Goal: Task Accomplishment & Management: Complete application form

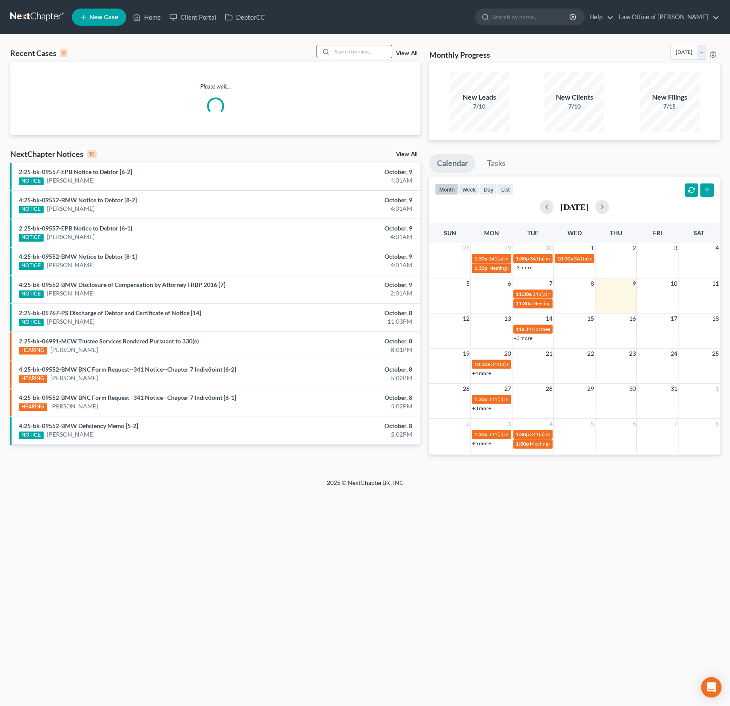
click at [360, 54] on input "search" at bounding box center [362, 51] width 60 height 12
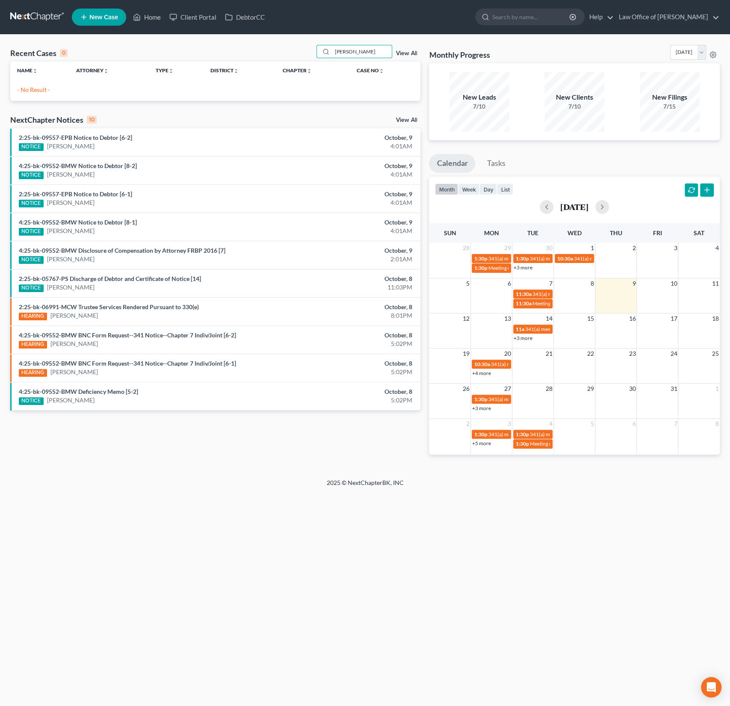
drag, startPoint x: 355, startPoint y: 51, endPoint x: 300, endPoint y: 47, distance: 54.9
click at [301, 47] on div "Recent Cases 0 [PERSON_NAME] View All" at bounding box center [215, 53] width 410 height 17
type input "[PERSON_NAME]"
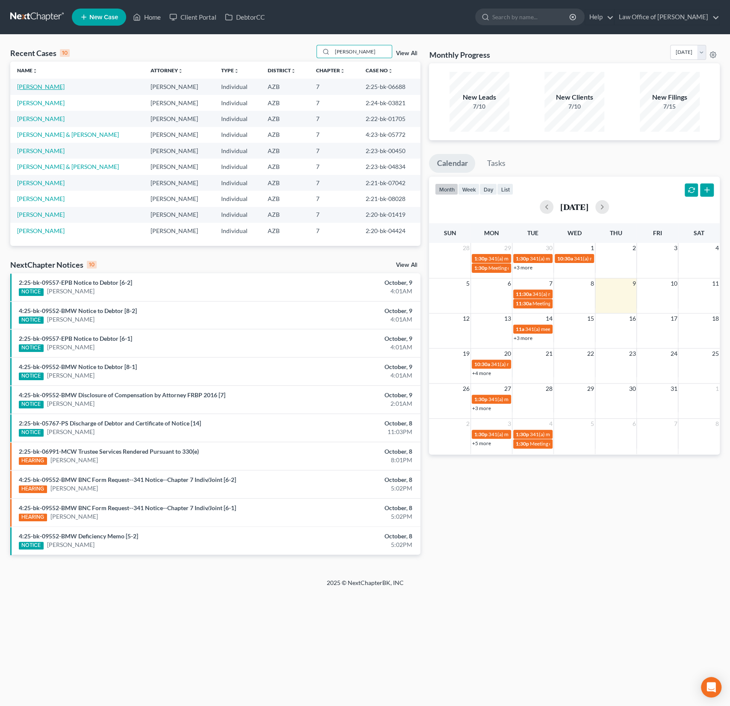
click at [39, 86] on link "[PERSON_NAME]" at bounding box center [40, 86] width 47 height 7
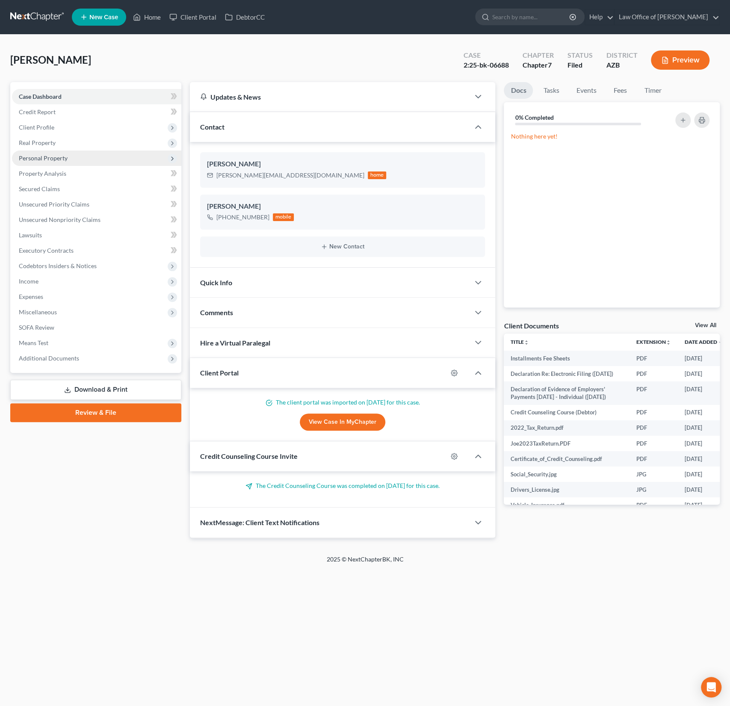
click at [47, 156] on span "Personal Property" at bounding box center [43, 157] width 49 height 7
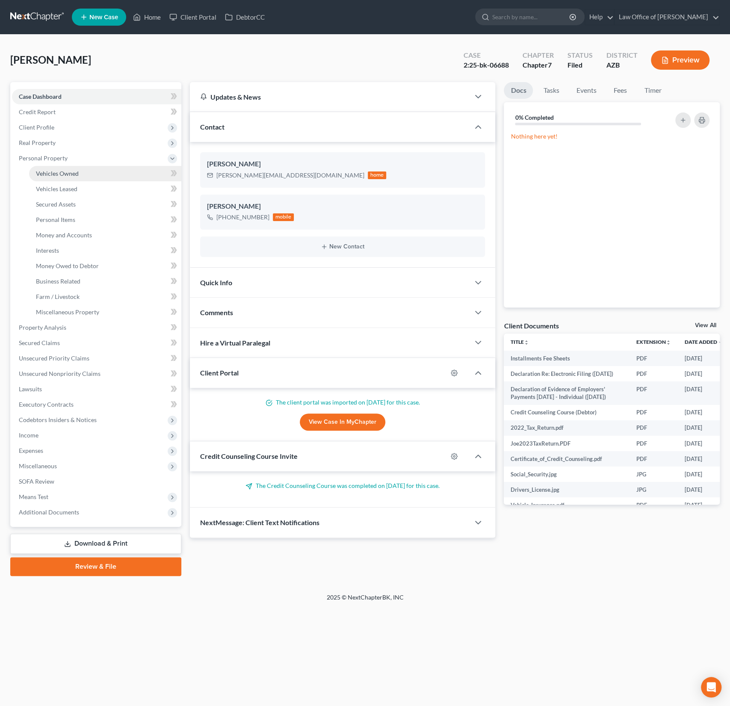
click at [64, 172] on span "Vehicles Owned" at bounding box center [57, 173] width 43 height 7
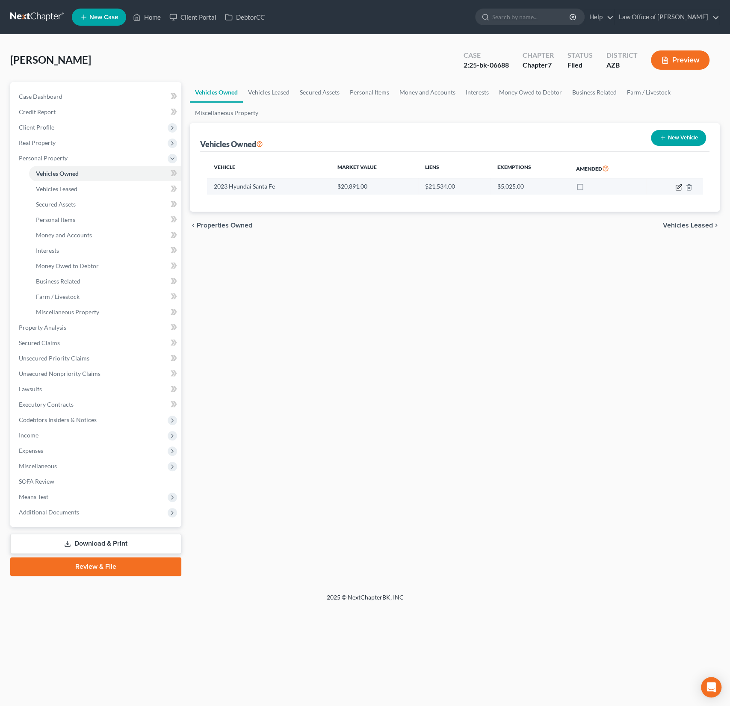
click at [676, 187] on icon "button" at bounding box center [678, 187] width 7 height 7
select select "0"
select select "3"
select select "2"
select select "0"
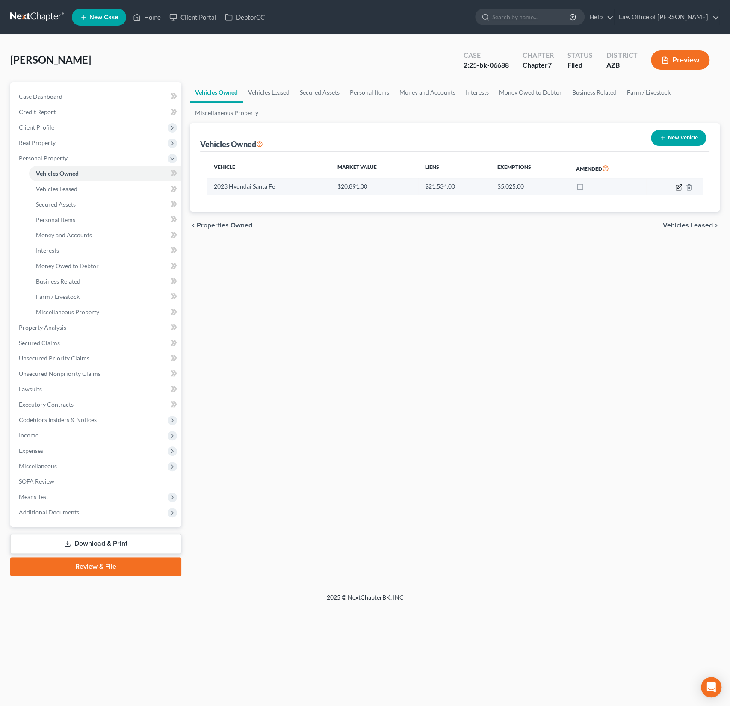
select select "4"
select select "0"
select select "2"
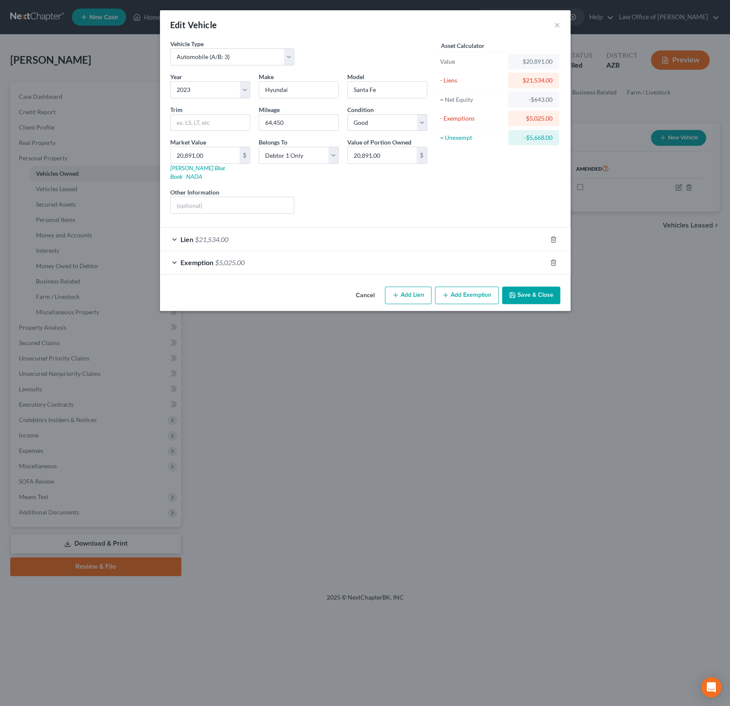
click at [337, 232] on div "Lien $21,534.00" at bounding box center [353, 239] width 387 height 23
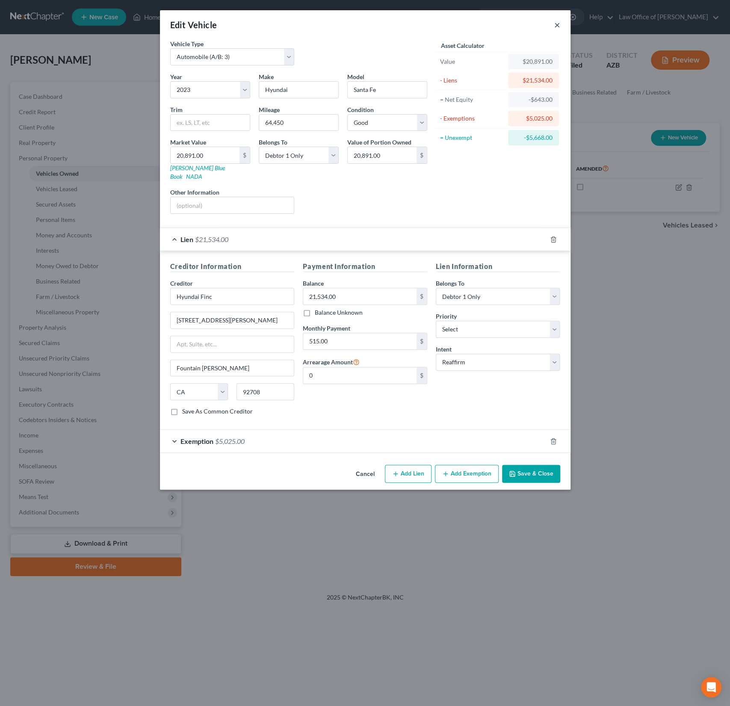
click at [558, 25] on button "×" at bounding box center [557, 25] width 6 height 10
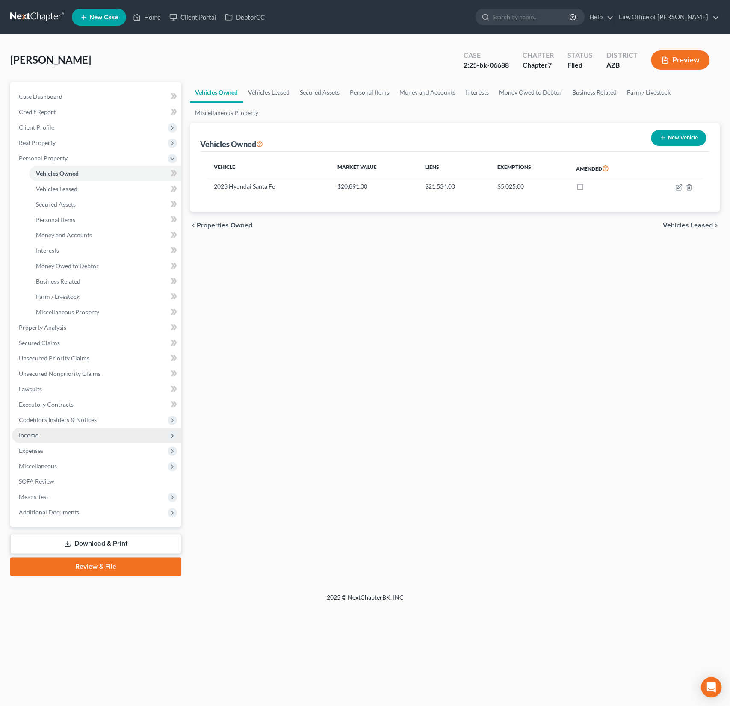
click at [48, 441] on span "Income" at bounding box center [96, 435] width 169 height 15
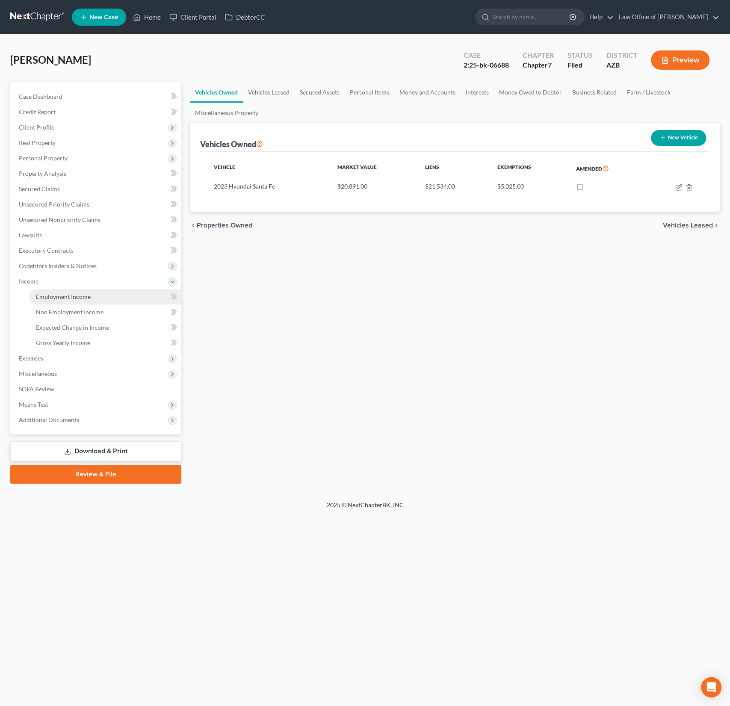
click at [72, 291] on link "Employment Income" at bounding box center [105, 296] width 152 height 15
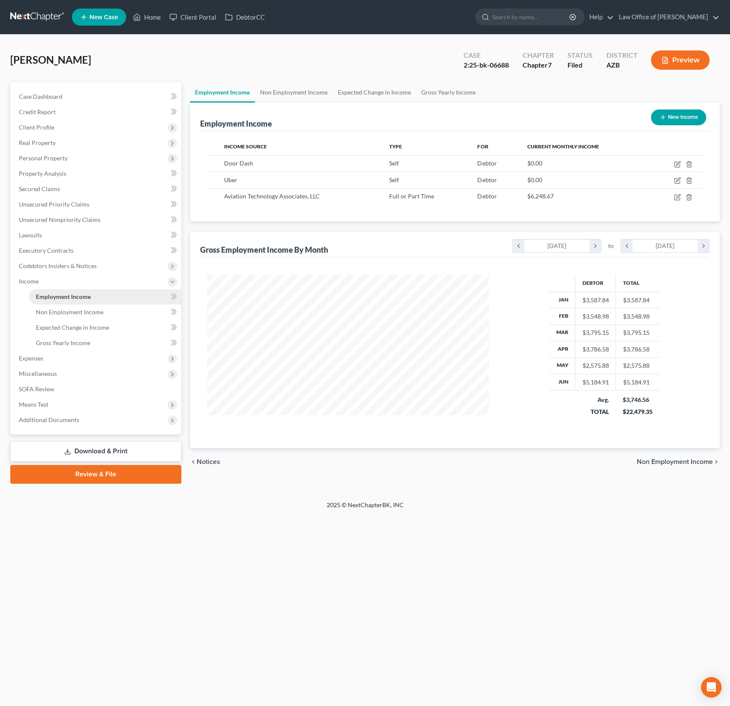
scroll to position [152, 299]
click at [63, 345] on span "Gross Yearly Income" at bounding box center [63, 342] width 54 height 7
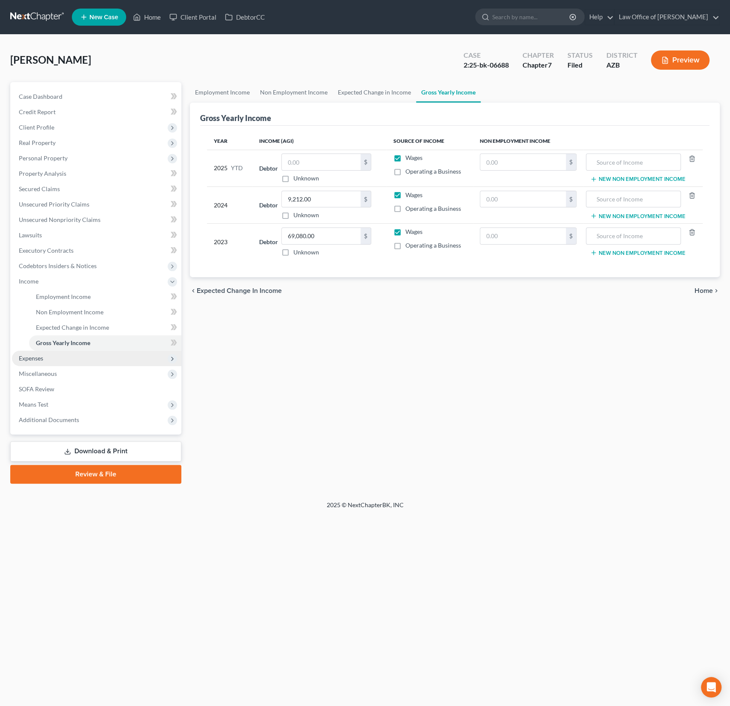
click at [48, 360] on span "Expenses" at bounding box center [96, 358] width 169 height 15
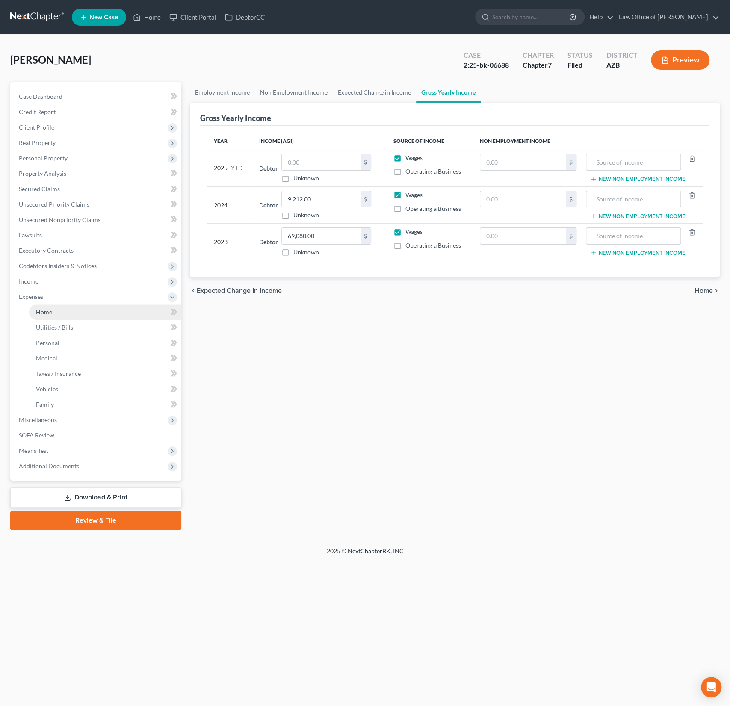
click at [57, 313] on link "Home" at bounding box center [105, 311] width 152 height 15
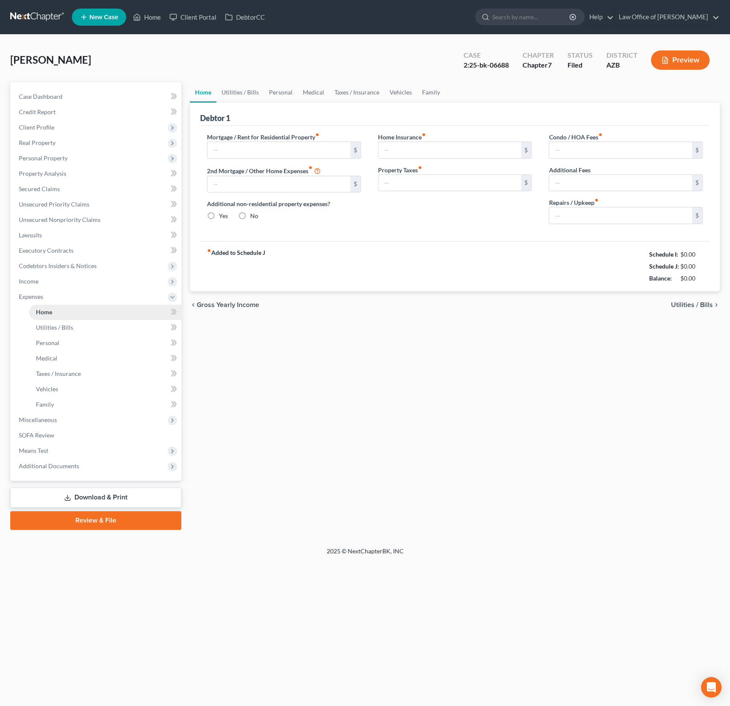
type input "2,000.00"
radio input "true"
click at [245, 99] on link "Utilities / Bills" at bounding box center [239, 92] width 47 height 21
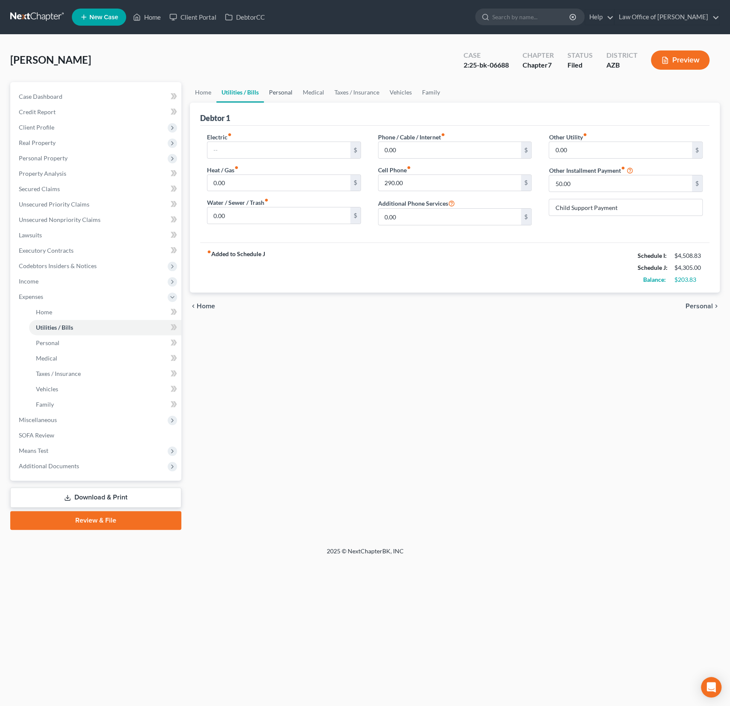
click at [269, 98] on link "Personal" at bounding box center [281, 92] width 34 height 21
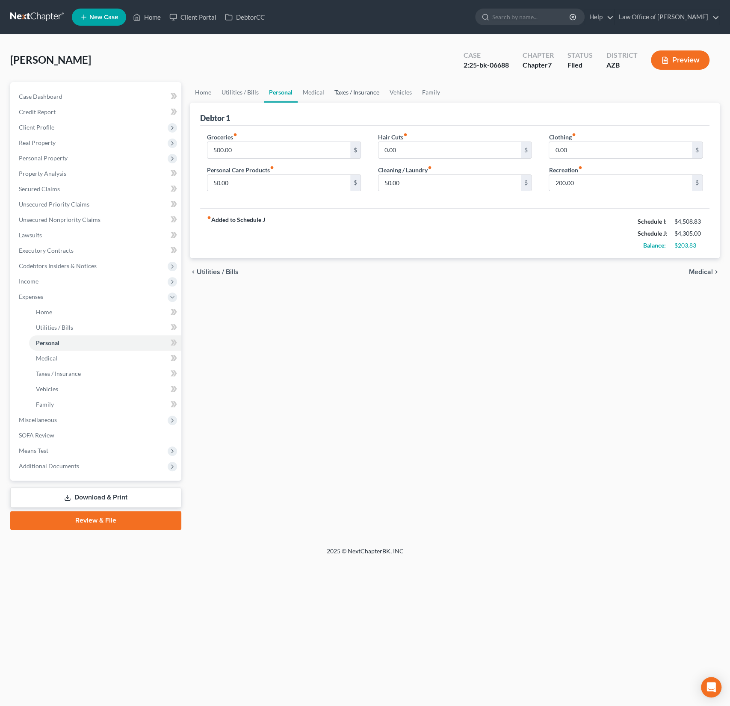
click at [339, 95] on link "Taxes / Insurance" at bounding box center [356, 92] width 55 height 21
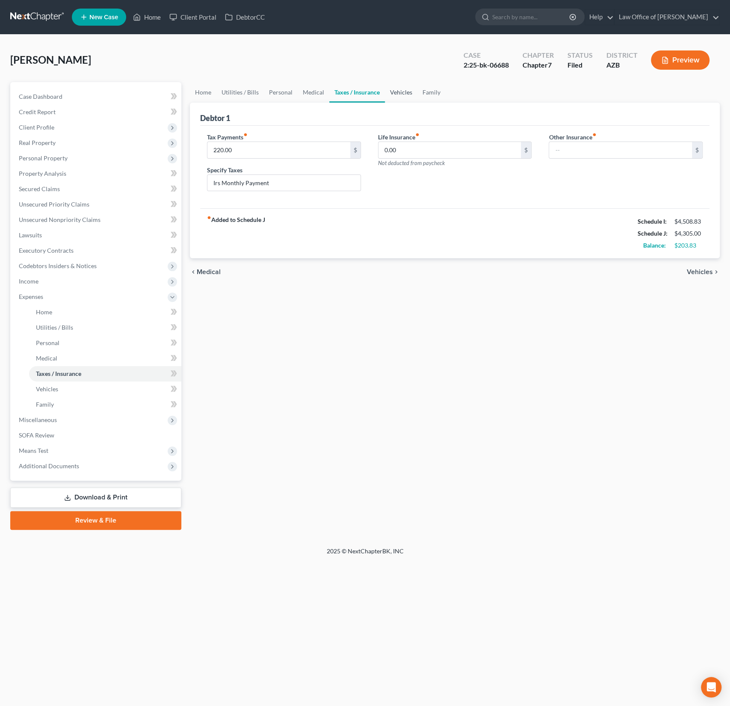
click at [405, 93] on link "Vehicles" at bounding box center [401, 92] width 33 height 21
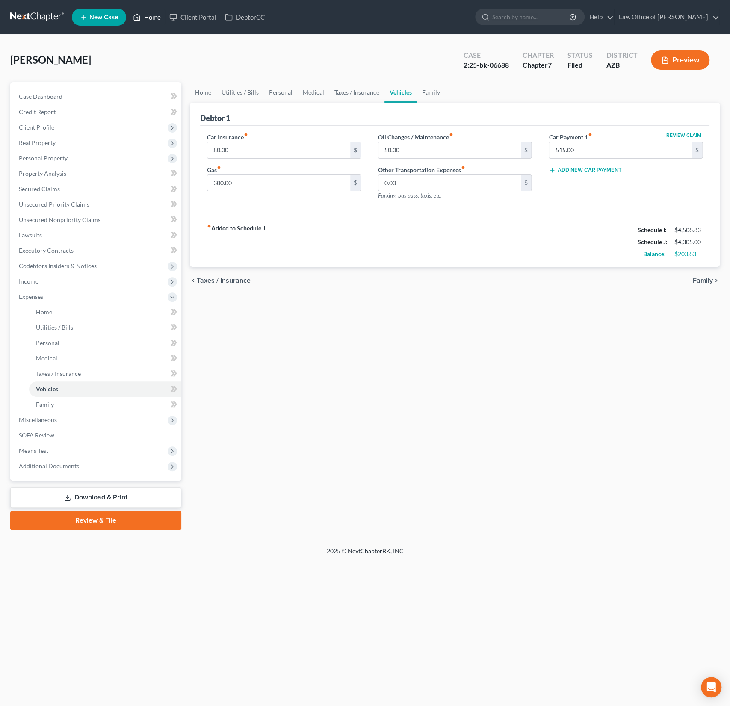
click at [151, 20] on link "Home" at bounding box center [147, 16] width 36 height 15
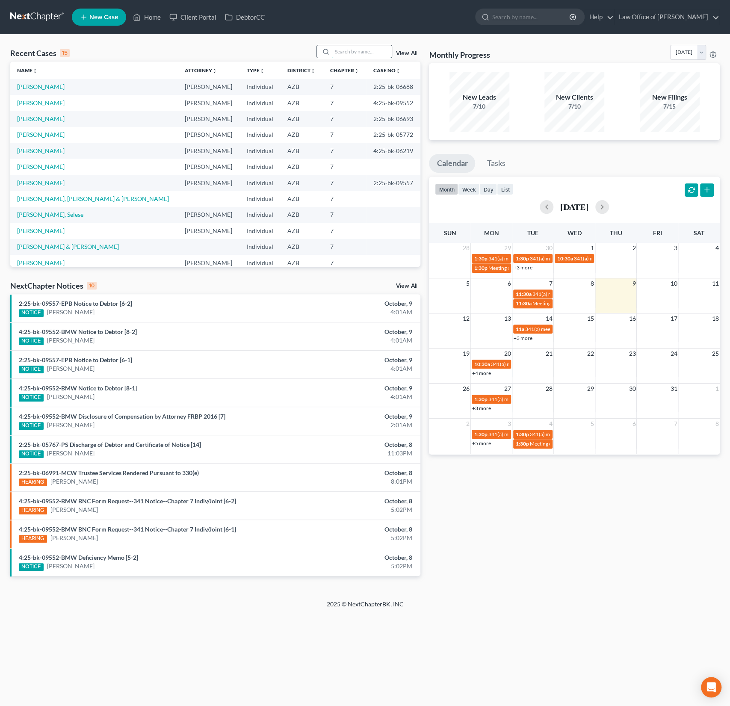
click at [348, 49] on input "search" at bounding box center [362, 51] width 60 height 12
type input "[PERSON_NAME]"
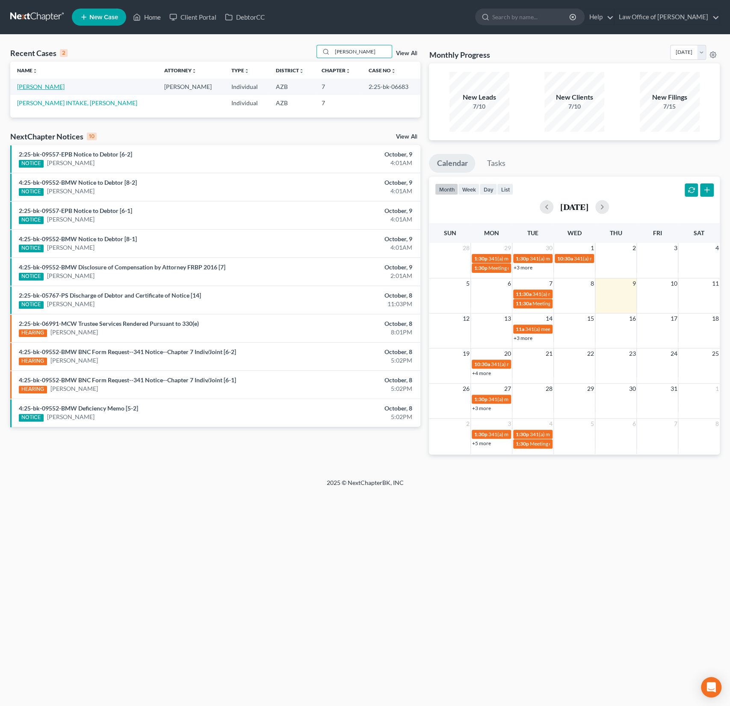
click at [39, 85] on link "[PERSON_NAME]" at bounding box center [40, 86] width 47 height 7
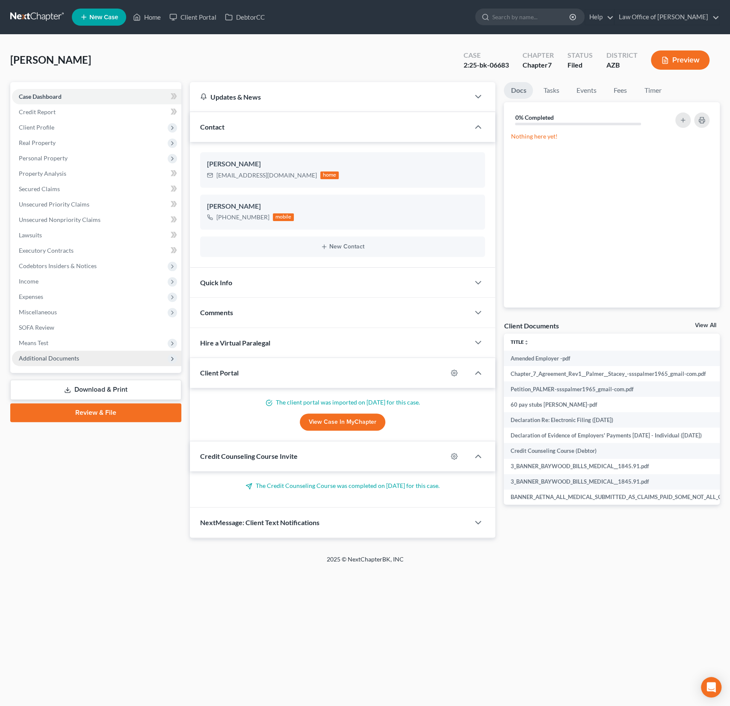
click at [51, 357] on span "Additional Documents" at bounding box center [49, 358] width 60 height 7
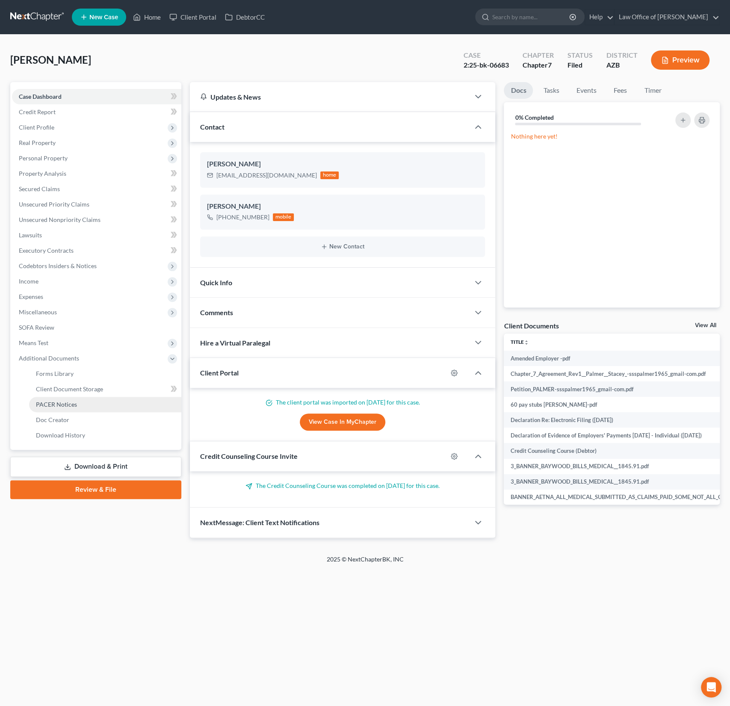
click at [59, 402] on span "PACER Notices" at bounding box center [56, 404] width 41 height 7
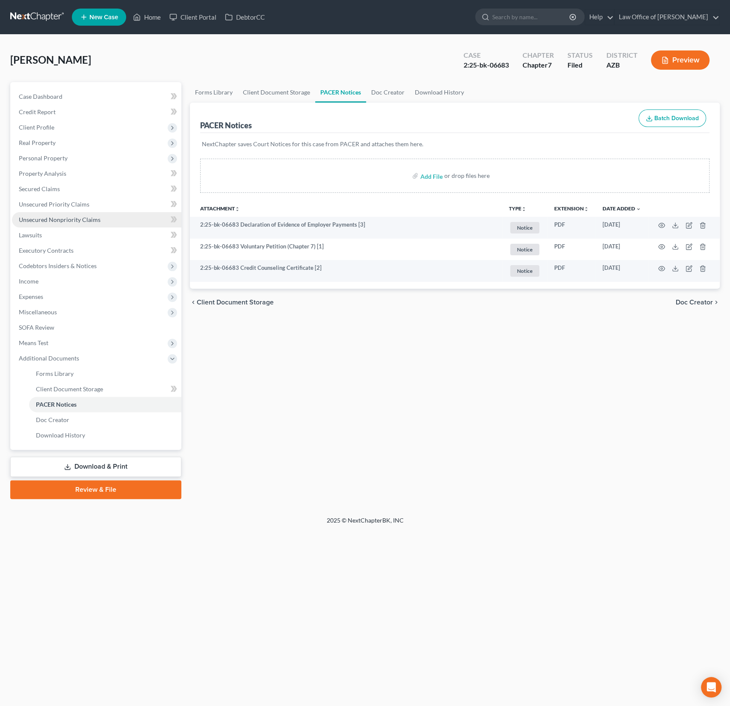
click at [65, 222] on span "Unsecured Nonpriority Claims" at bounding box center [60, 219] width 82 height 7
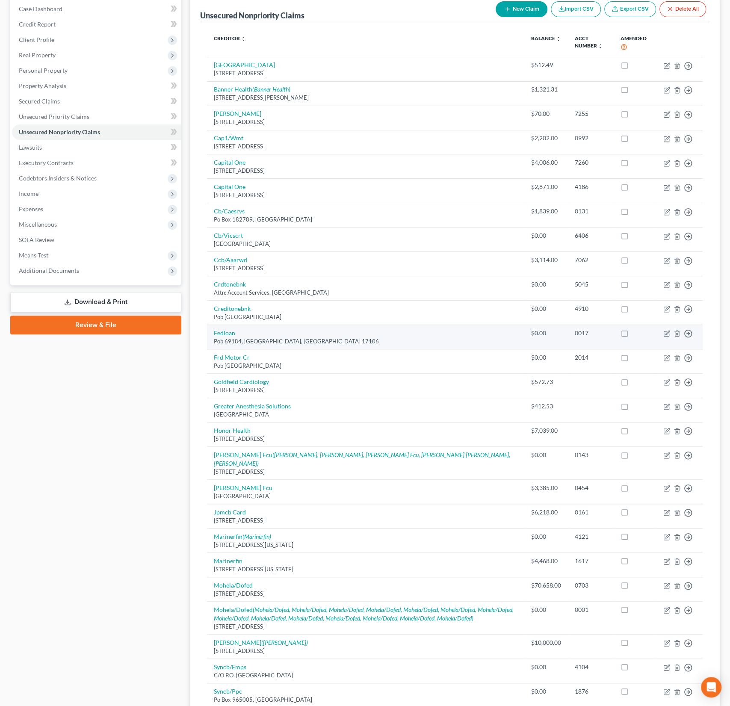
scroll to position [112, 0]
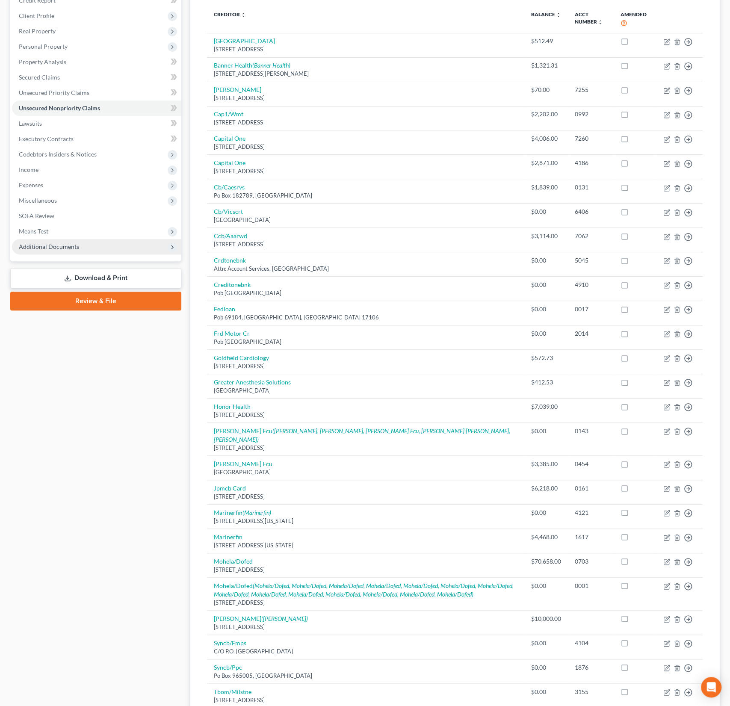
click at [48, 244] on span "Additional Documents" at bounding box center [49, 246] width 60 height 7
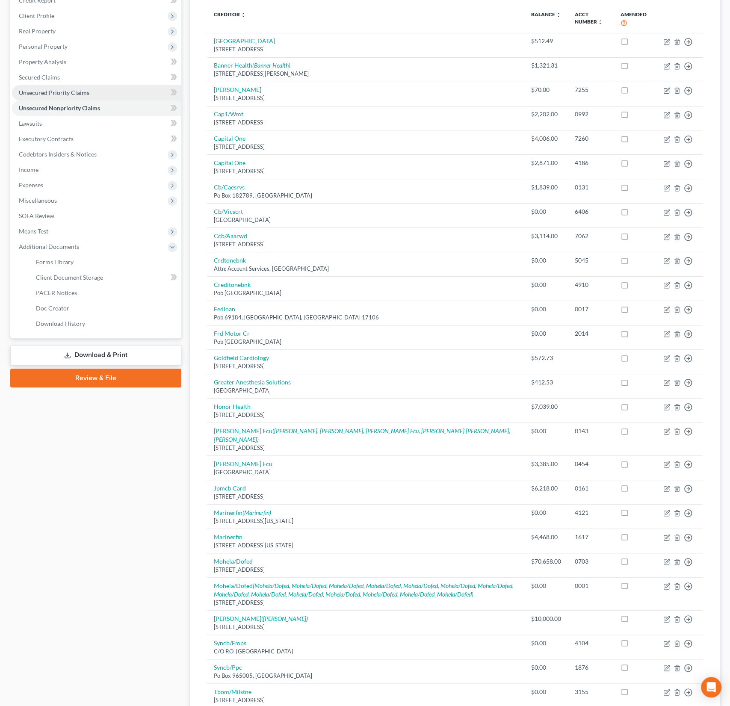
scroll to position [0, 0]
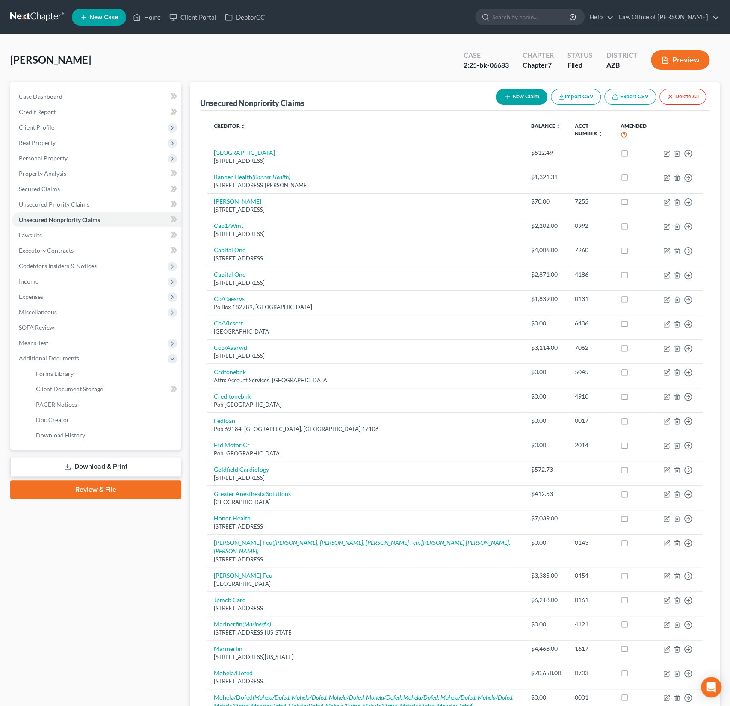
click at [104, 20] on span "New Case" at bounding box center [103, 17] width 29 height 6
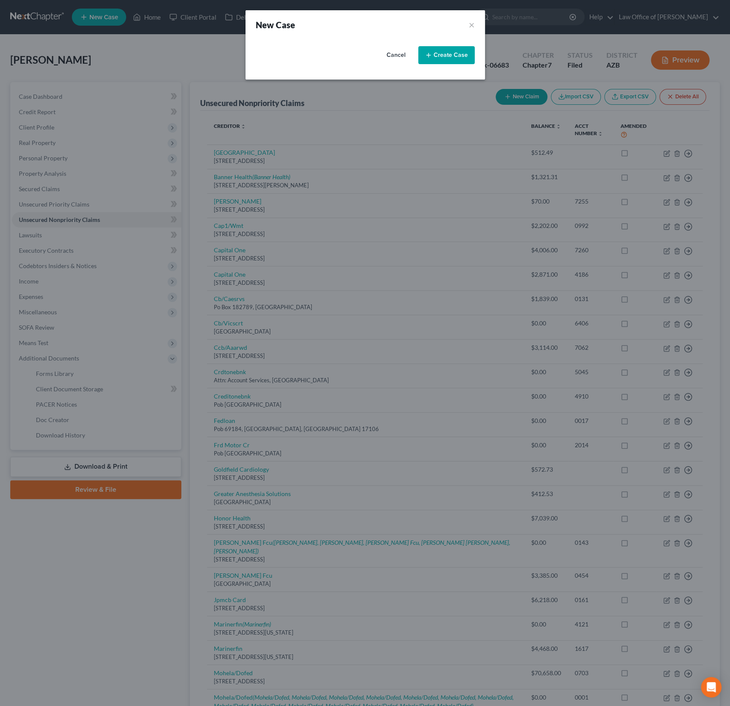
select select "4"
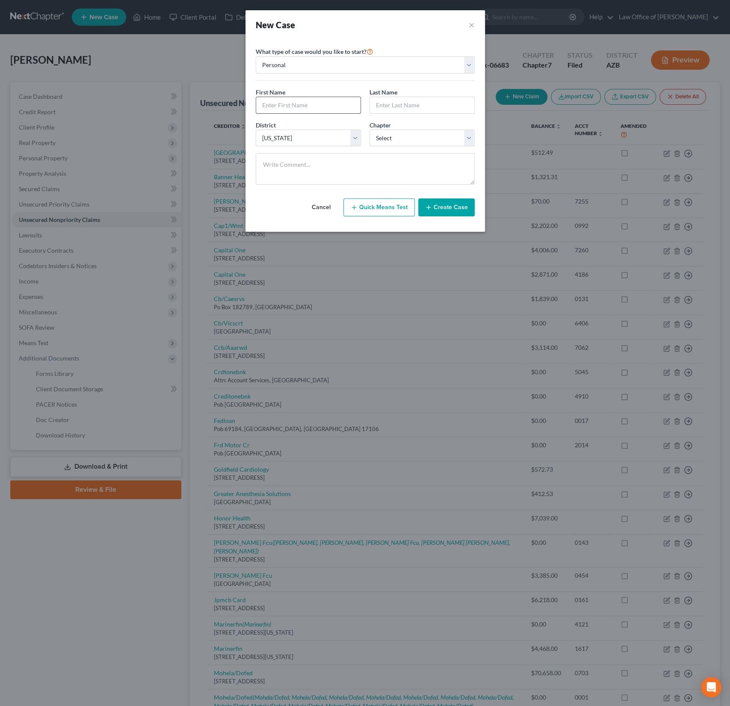
click at [279, 104] on input "text" at bounding box center [308, 105] width 104 height 16
type input "B [PERSON_NAME]"
type input "Drago"
click at [406, 135] on select "Select 7 11 12 13" at bounding box center [421, 138] width 105 height 17
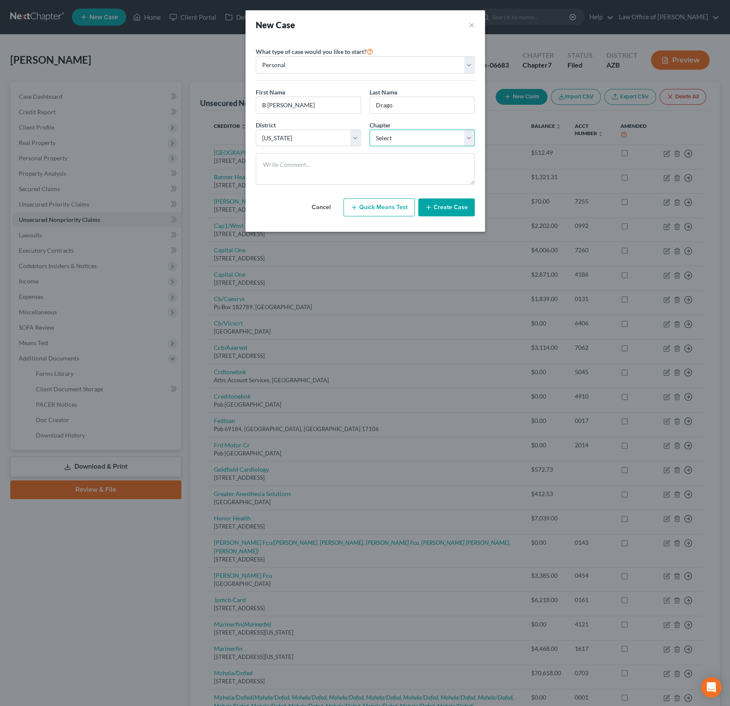
select select "0"
click at [369, 130] on select "Select 7 11 12 13" at bounding box center [421, 138] width 105 height 17
click at [449, 208] on button "Create Case" at bounding box center [446, 207] width 56 height 18
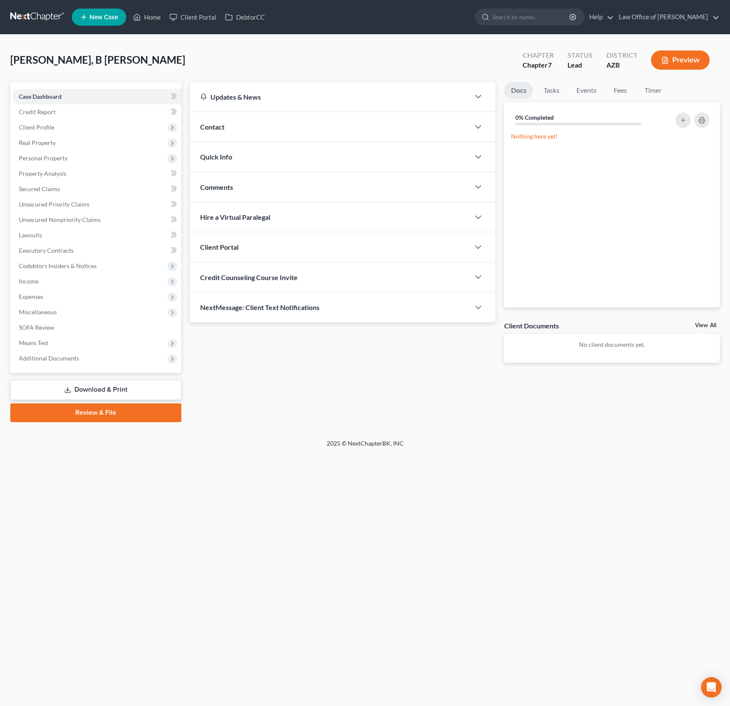
click at [238, 283] on div "Credit Counseling Course Invite" at bounding box center [330, 278] width 280 height 30
click at [227, 314] on input "text" at bounding box center [294, 311] width 186 height 16
paste input "mailto:[EMAIL_ADDRESS][DOMAIN_NAME]"
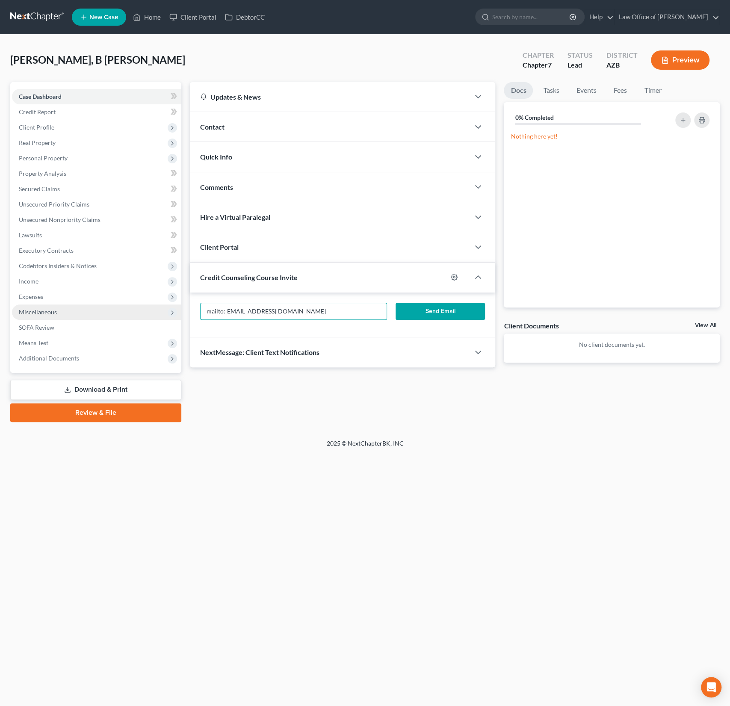
drag, startPoint x: 225, startPoint y: 310, endPoint x: 172, endPoint y: 306, distance: 53.2
click at [172, 306] on div "Petition Navigation Case Dashboard Payments Invoices Payments Payments Credit R…" at bounding box center [365, 252] width 718 height 340
drag, startPoint x: 301, startPoint y: 310, endPoint x: 125, endPoint y: 285, distance: 177.9
click at [125, 285] on div "Petition Navigation Case Dashboard Payments Invoices Payments Payments Credit R…" at bounding box center [365, 252] width 718 height 340
type input "[EMAIL_ADDRESS][DOMAIN_NAME]"
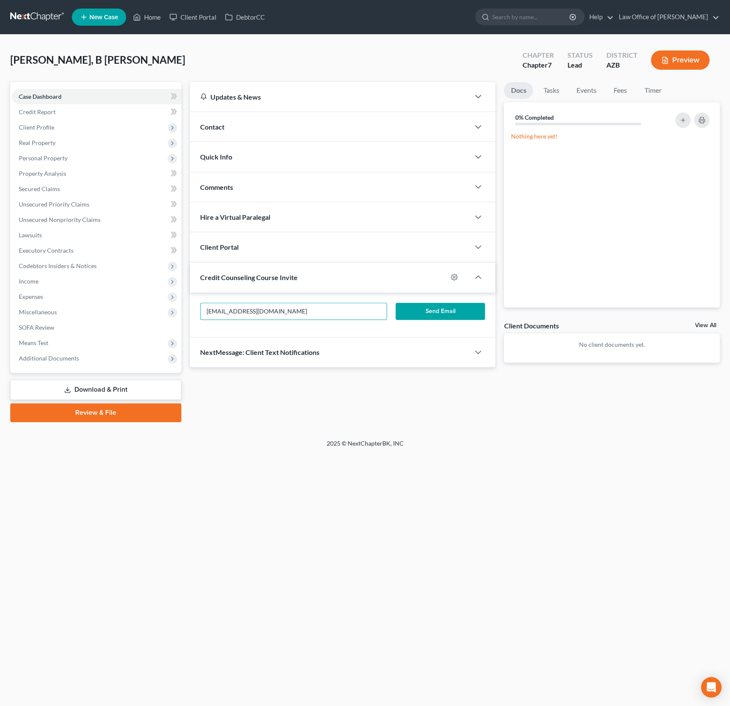
click at [387, 329] on div "[EMAIL_ADDRESS][DOMAIN_NAME] Send Email" at bounding box center [343, 315] width 306 height 45
click at [436, 307] on button "Send Email" at bounding box center [440, 311] width 89 height 17
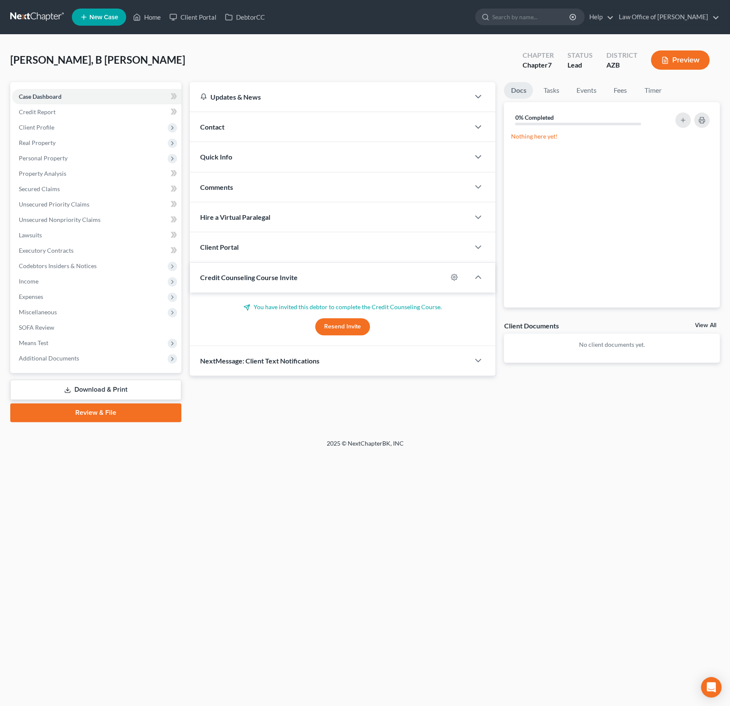
click at [251, 251] on div "Client Portal" at bounding box center [330, 247] width 280 height 30
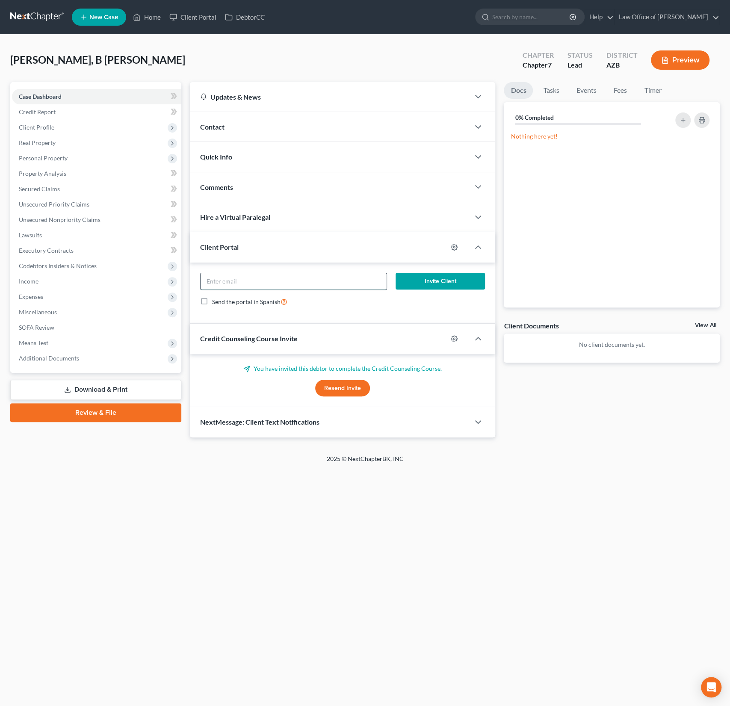
click at [237, 275] on input "email" at bounding box center [294, 281] width 186 height 16
paste input "[EMAIL_ADDRESS][DOMAIN_NAME]"
type input "[EMAIL_ADDRESS][DOMAIN_NAME]"
click at [432, 281] on button "Invite Client" at bounding box center [440, 281] width 89 height 17
